Goal: Task Accomplishment & Management: Complete application form

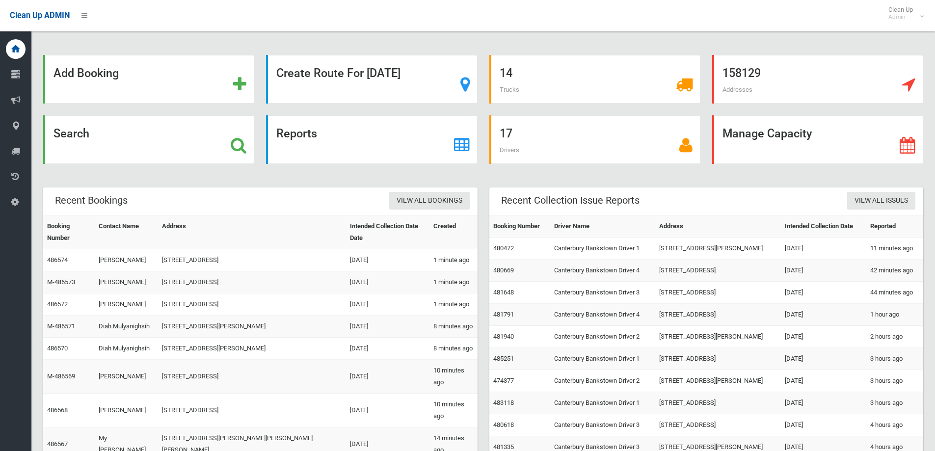
click at [146, 148] on div "Search" at bounding box center [148, 139] width 211 height 49
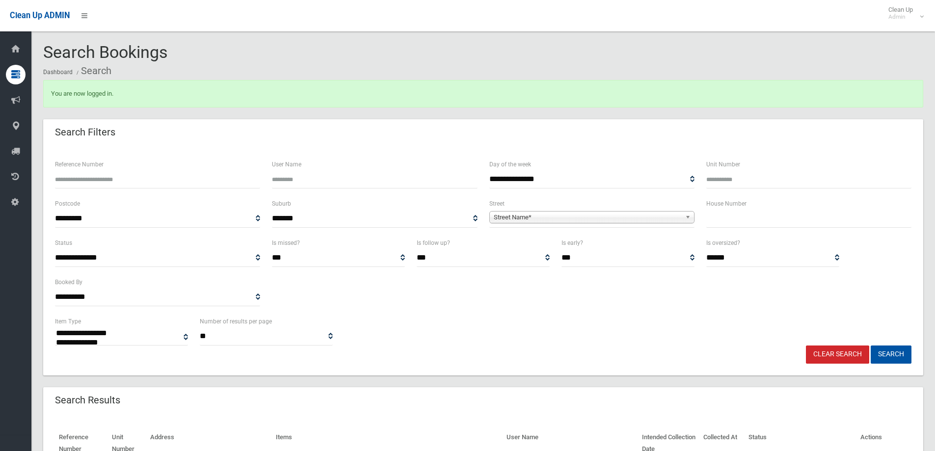
select select
click at [848, 228] on div "House Number" at bounding box center [808, 217] width 217 height 39
click at [845, 221] on input "text" at bounding box center [808, 219] width 205 height 18
type input "**"
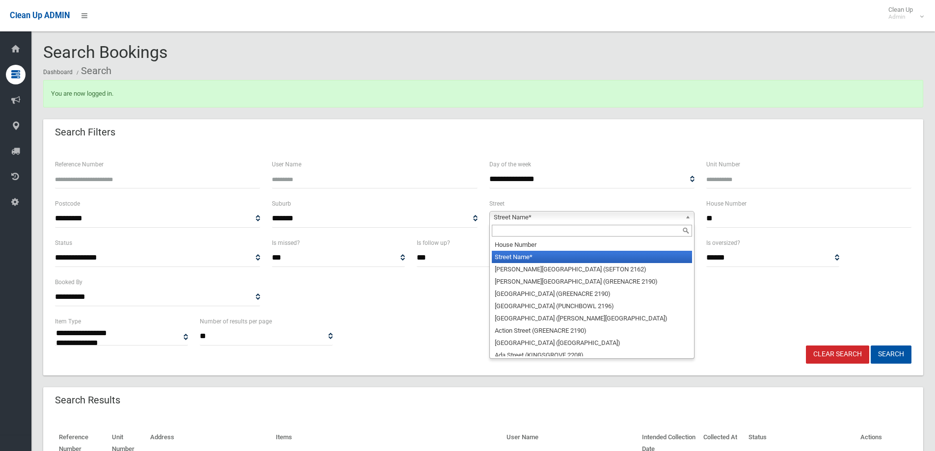
click at [664, 217] on span "Street Name*" at bounding box center [587, 218] width 187 height 12
click at [660, 232] on input "text" at bounding box center [592, 231] width 200 height 12
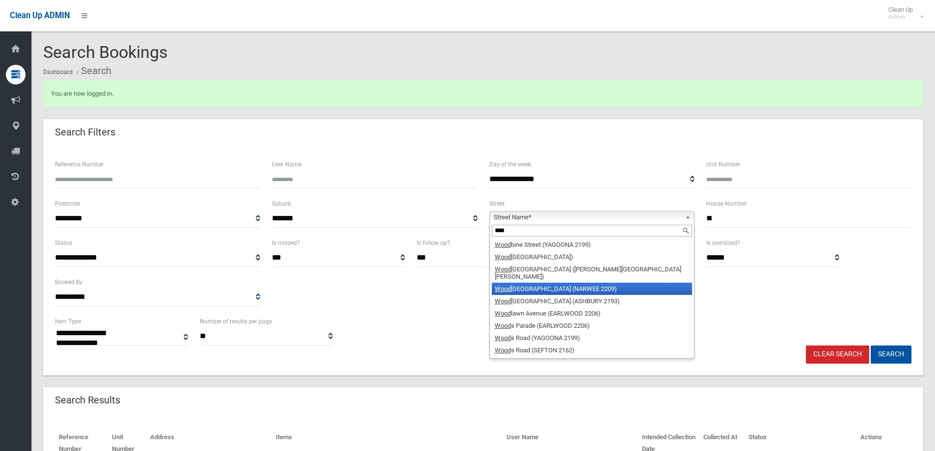
type input "****"
click at [640, 283] on li "Wood lands Avenue (NARWEE 2209)" at bounding box center [592, 289] width 200 height 12
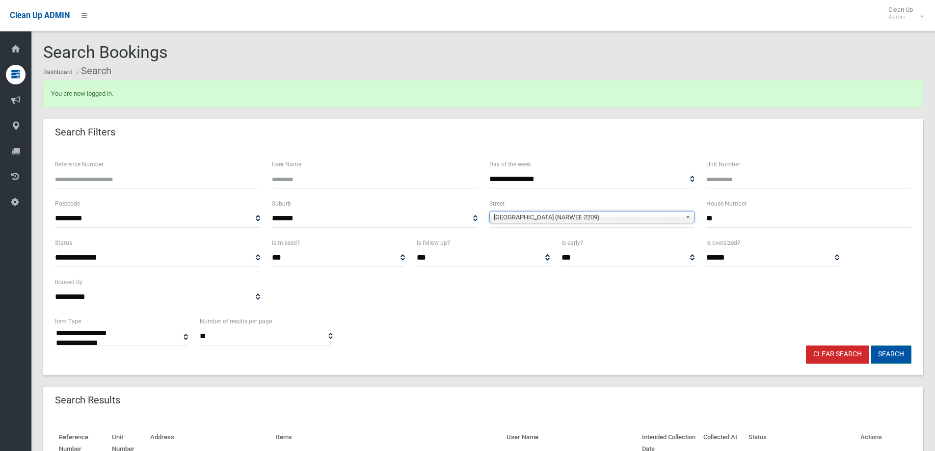
click at [878, 357] on button "Search" at bounding box center [891, 354] width 41 height 18
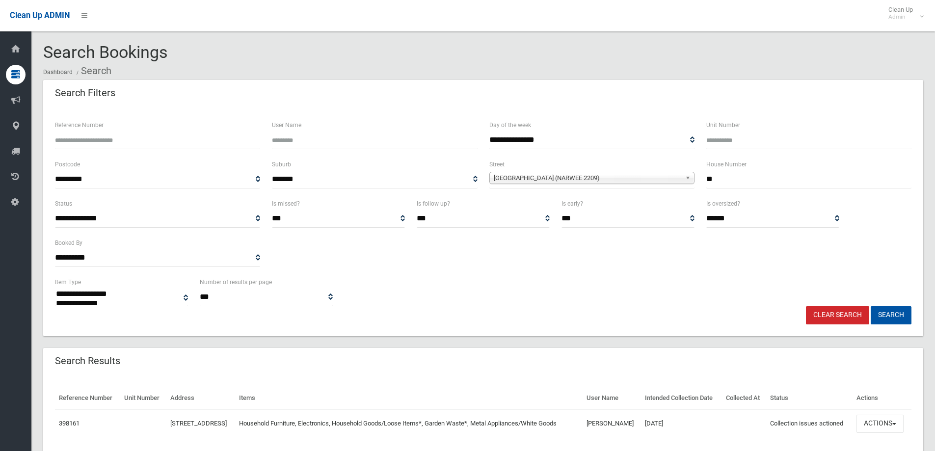
select select
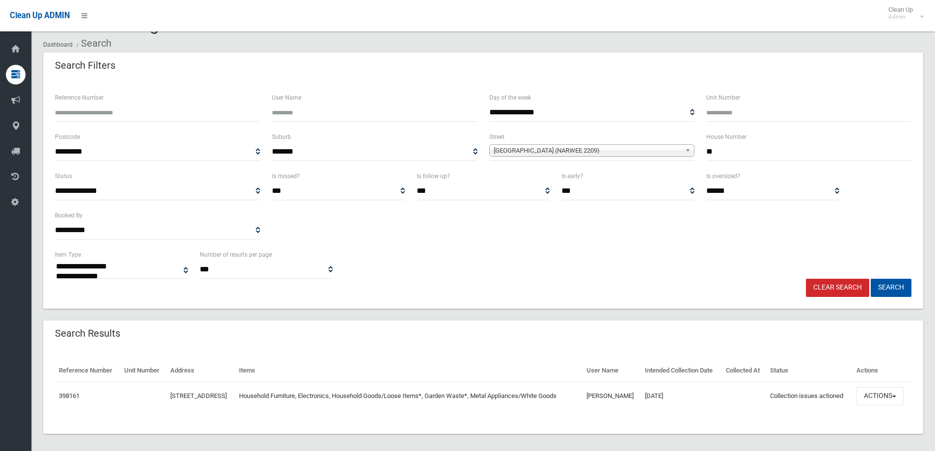
scroll to position [51, 0]
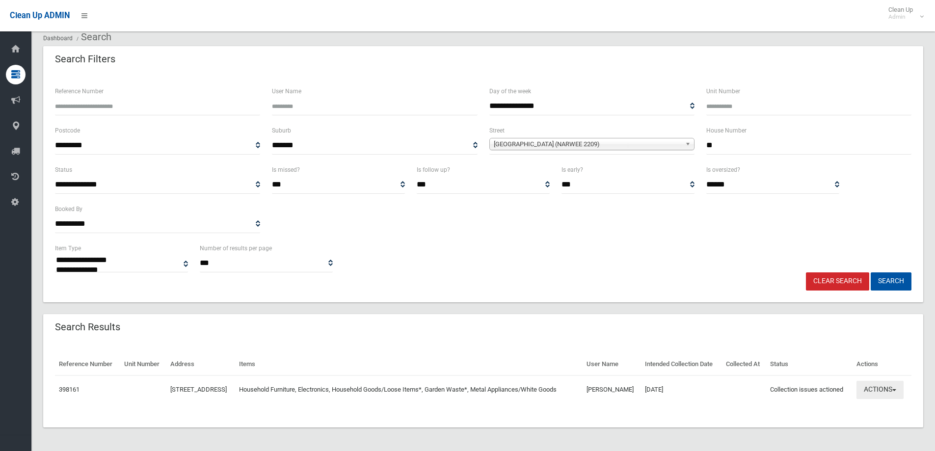
click at [880, 389] on button "Actions" at bounding box center [879, 390] width 47 height 18
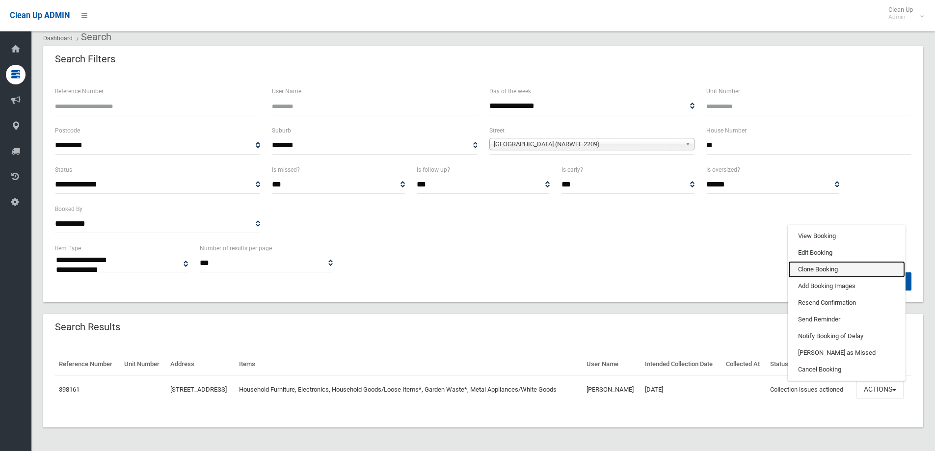
click at [822, 265] on link "Clone Booking" at bounding box center [846, 269] width 117 height 17
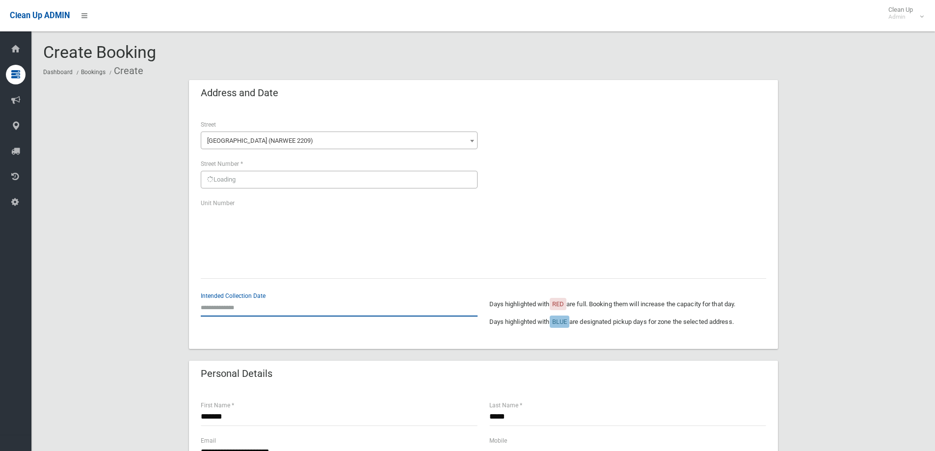
click at [260, 308] on input "text" at bounding box center [339, 307] width 277 height 18
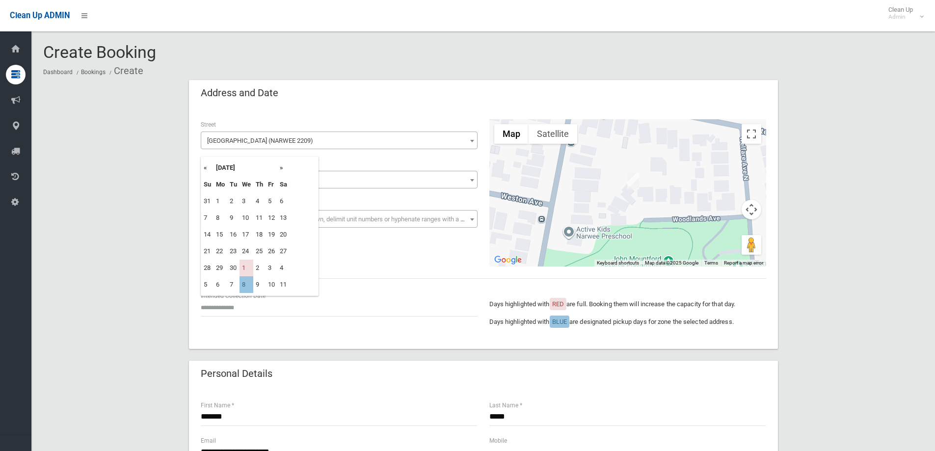
click at [280, 168] on th "»" at bounding box center [283, 167] width 12 height 17
click at [251, 217] on td "8" at bounding box center [246, 218] width 14 height 17
type input "**********"
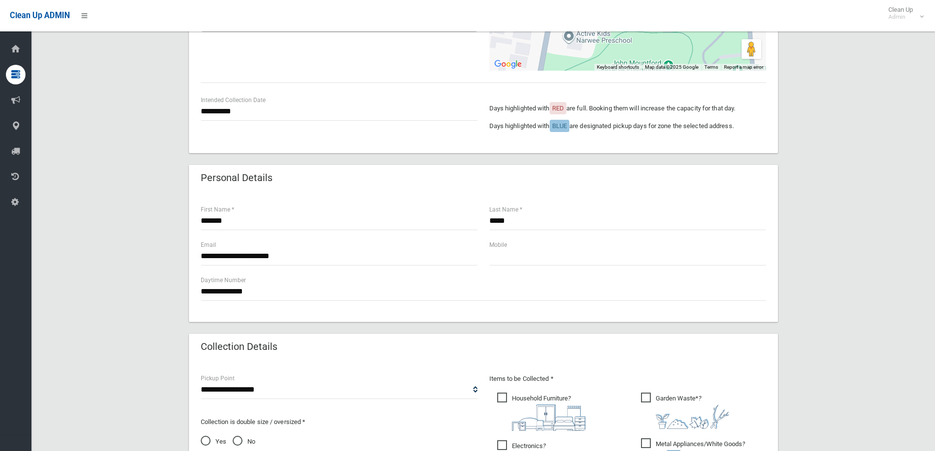
scroll to position [196, 0]
click at [609, 261] on input "text" at bounding box center [627, 256] width 277 height 18
type input "**********"
click at [421, 311] on div "**********" at bounding box center [483, 257] width 589 height 130
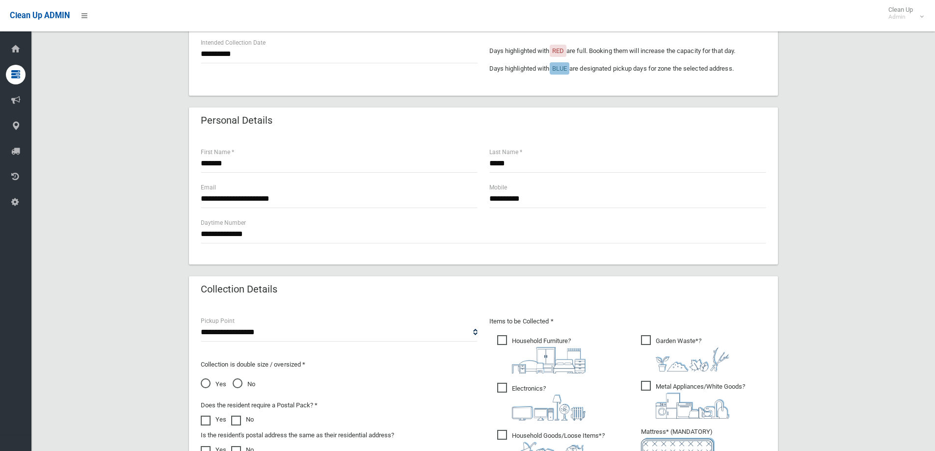
scroll to position [344, 0]
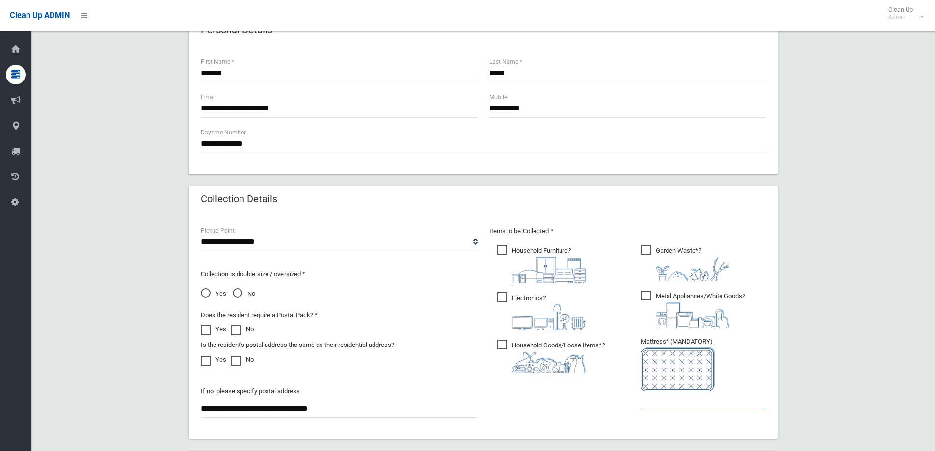
click at [703, 406] on input "text" at bounding box center [703, 400] width 125 height 18
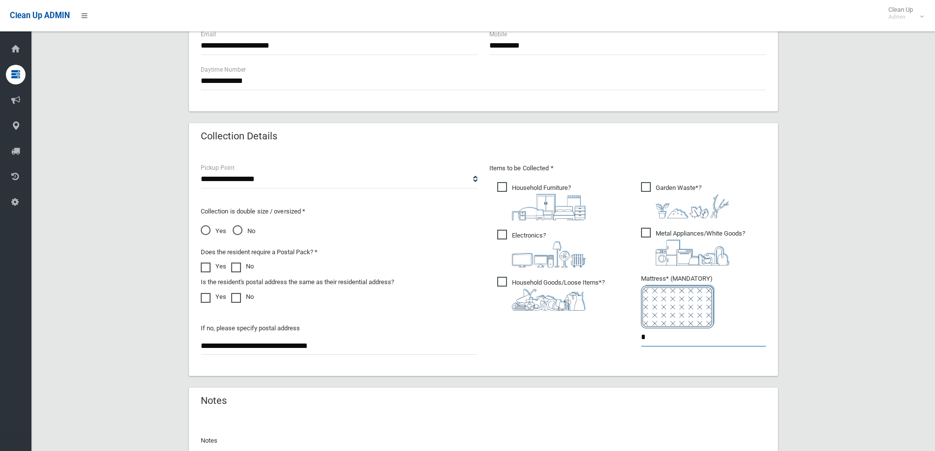
scroll to position [520, 0]
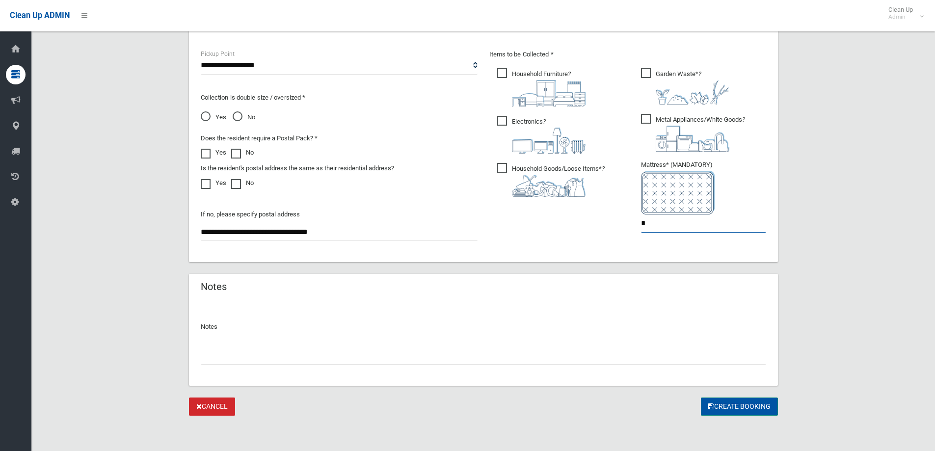
type input "*"
click at [718, 412] on button "Create Booking" at bounding box center [739, 407] width 77 height 18
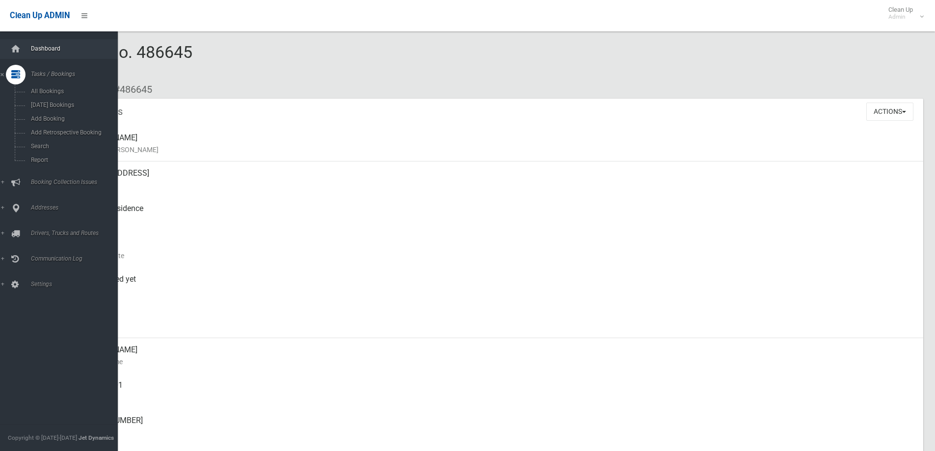
click at [25, 53] on link "Dashboard" at bounding box center [62, 49] width 125 height 20
